Goal: Obtain resource: Download file/media

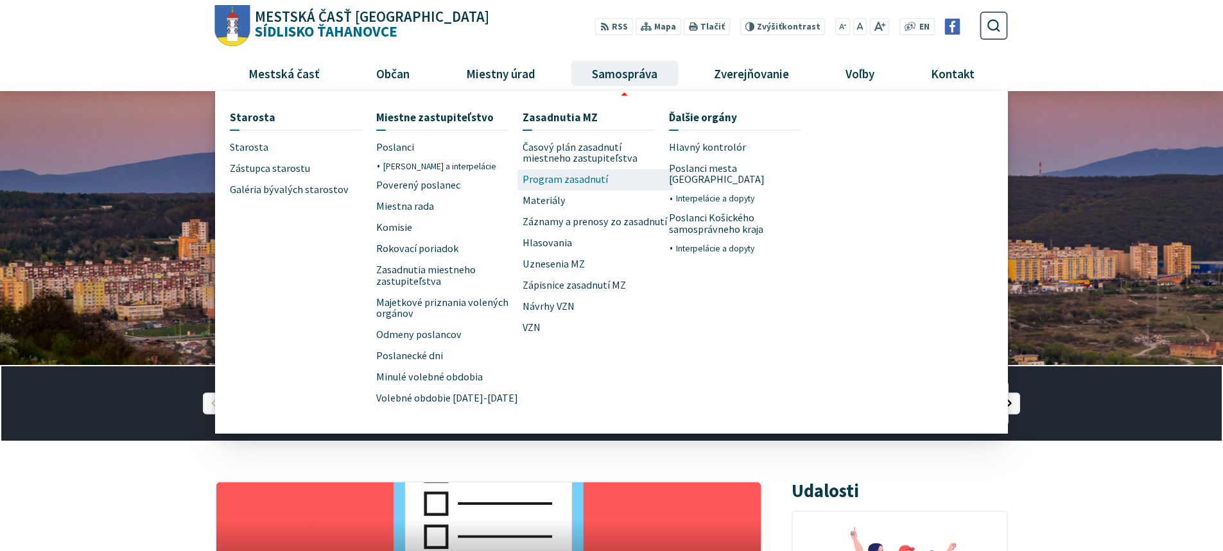
click at [589, 174] on span "Program zasadnutí" at bounding box center [565, 179] width 85 height 21
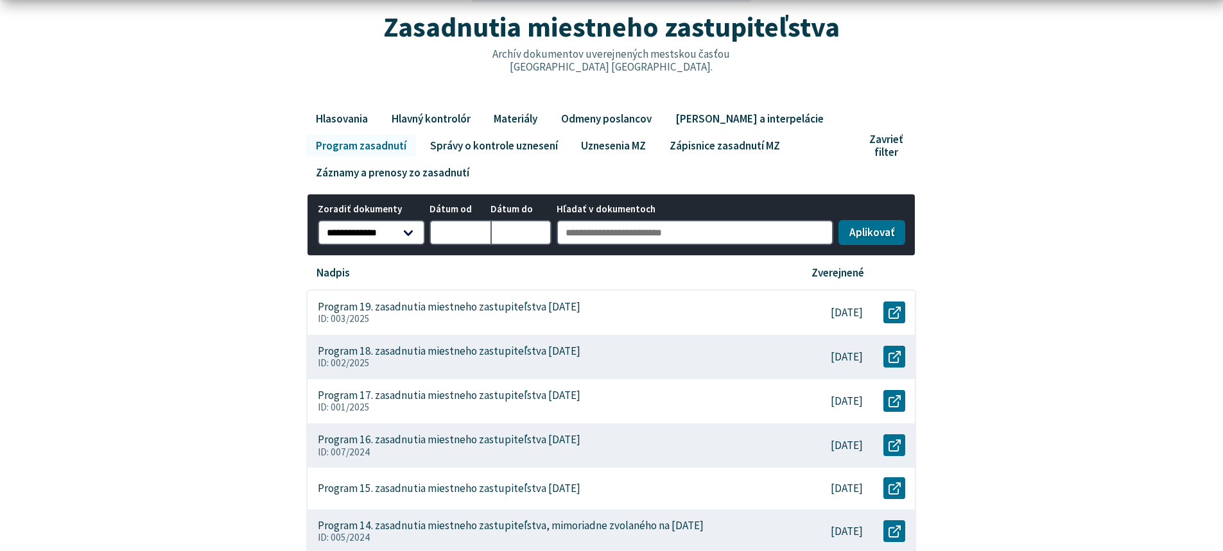
scroll to position [193, 0]
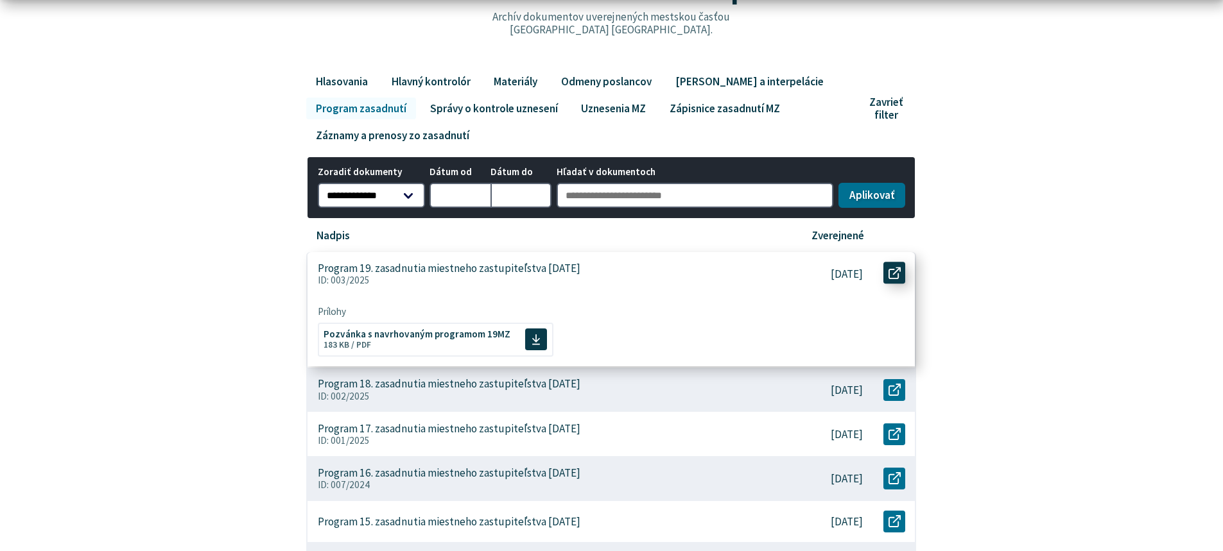
click at [899, 278] on icon at bounding box center [894, 273] width 12 height 12
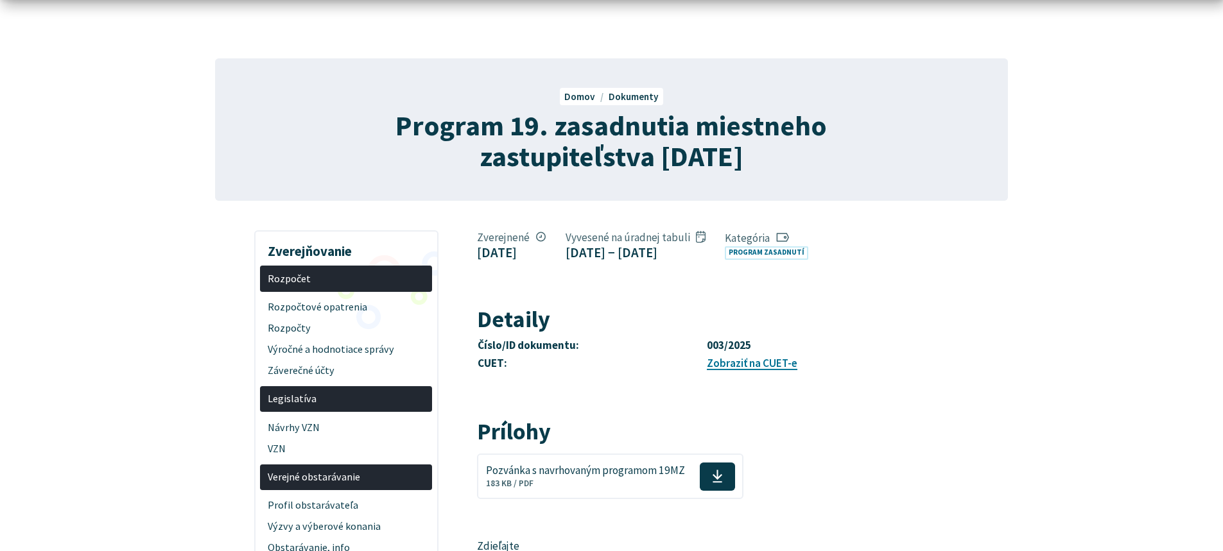
scroll to position [193, 0]
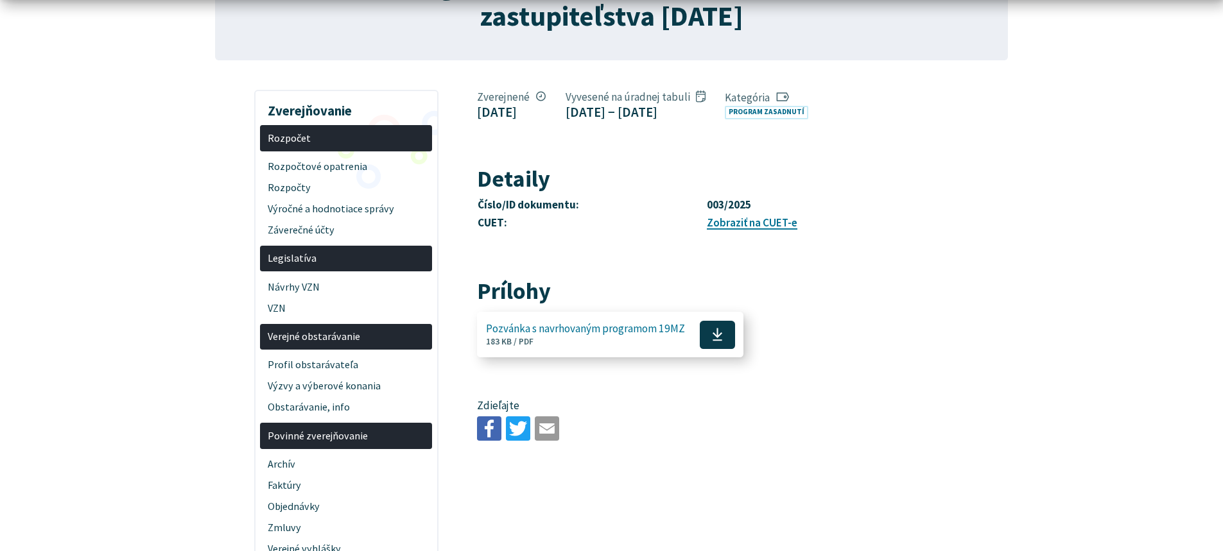
click at [721, 336] on icon at bounding box center [717, 334] width 11 height 15
